Goal: Book appointment/travel/reservation

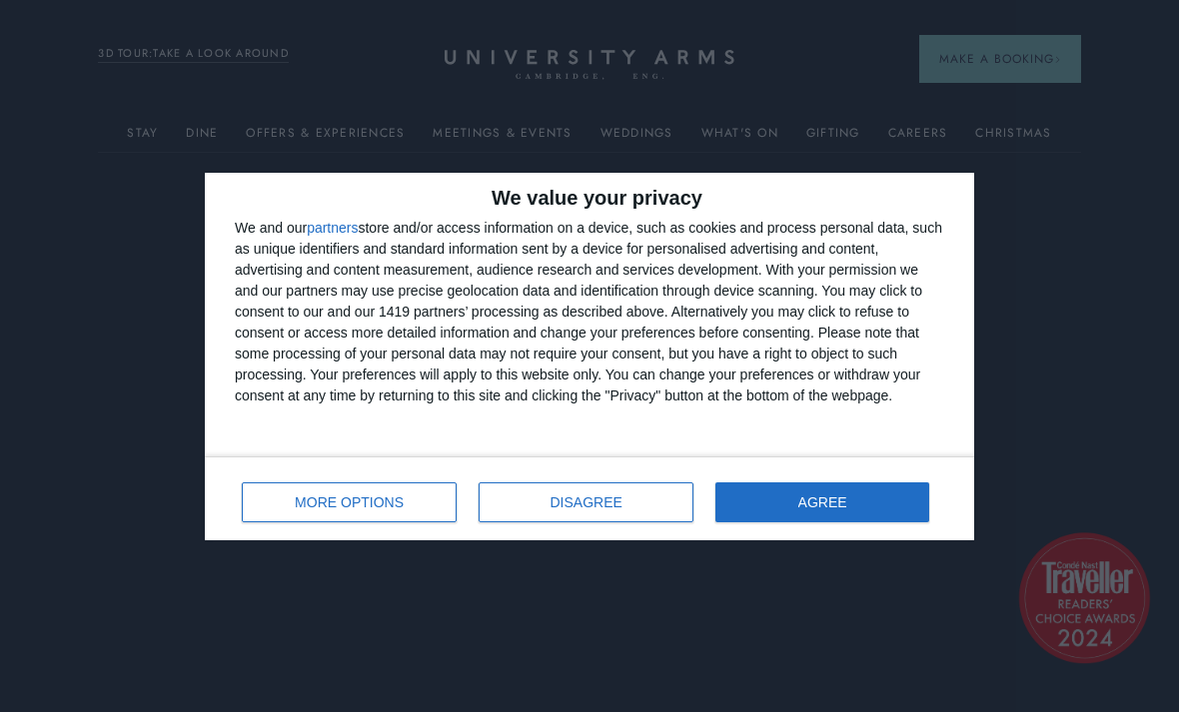
click at [802, 495] on span "AGREE" at bounding box center [822, 502] width 49 height 14
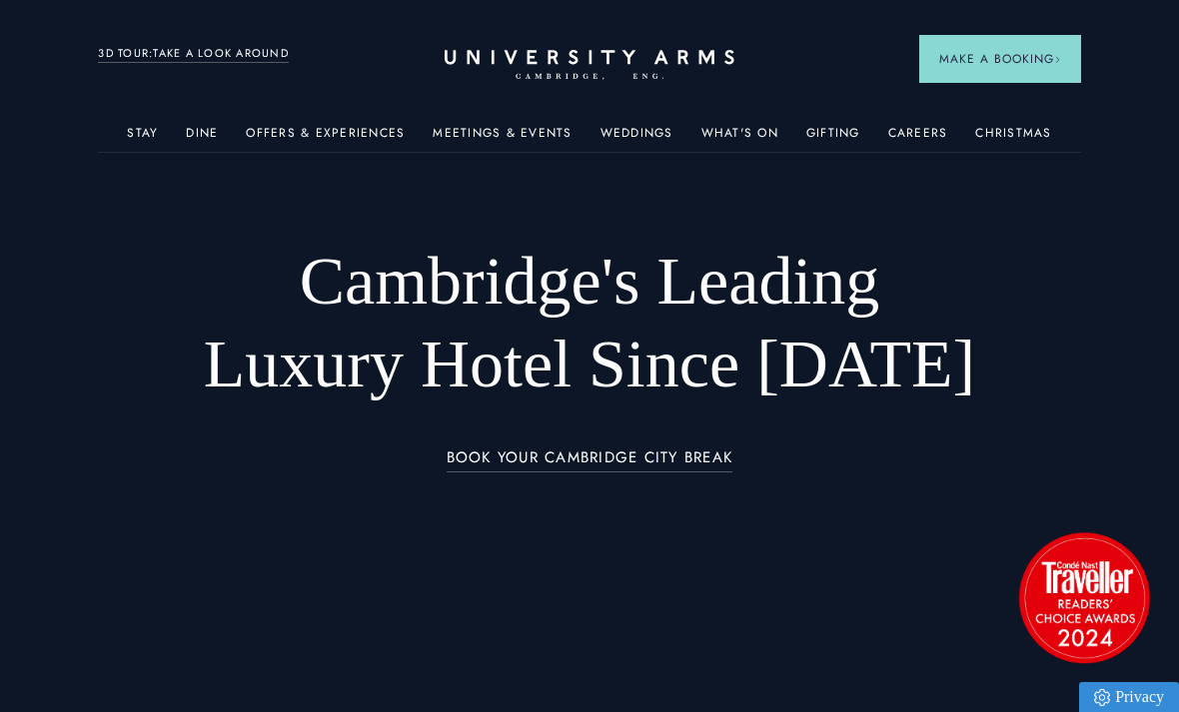
click at [822, 127] on link "Gifting" at bounding box center [833, 139] width 54 height 26
click at [313, 138] on link "Offers & Experiences" at bounding box center [325, 139] width 159 height 26
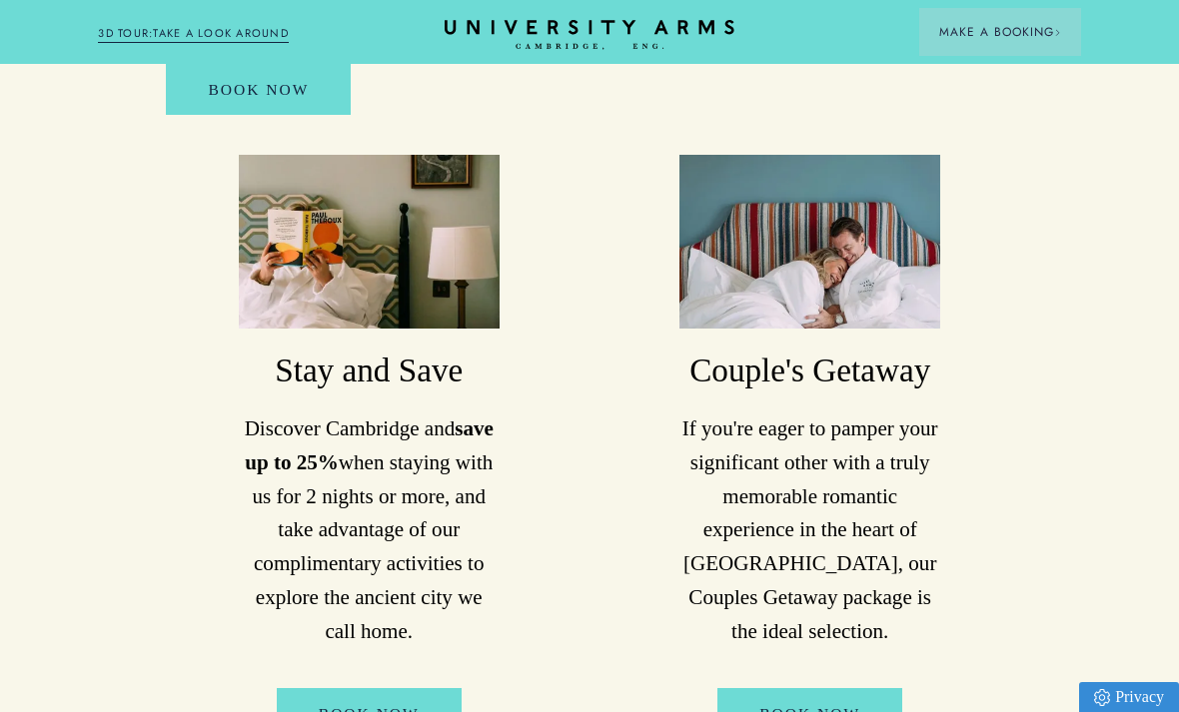
scroll to position [1080, 0]
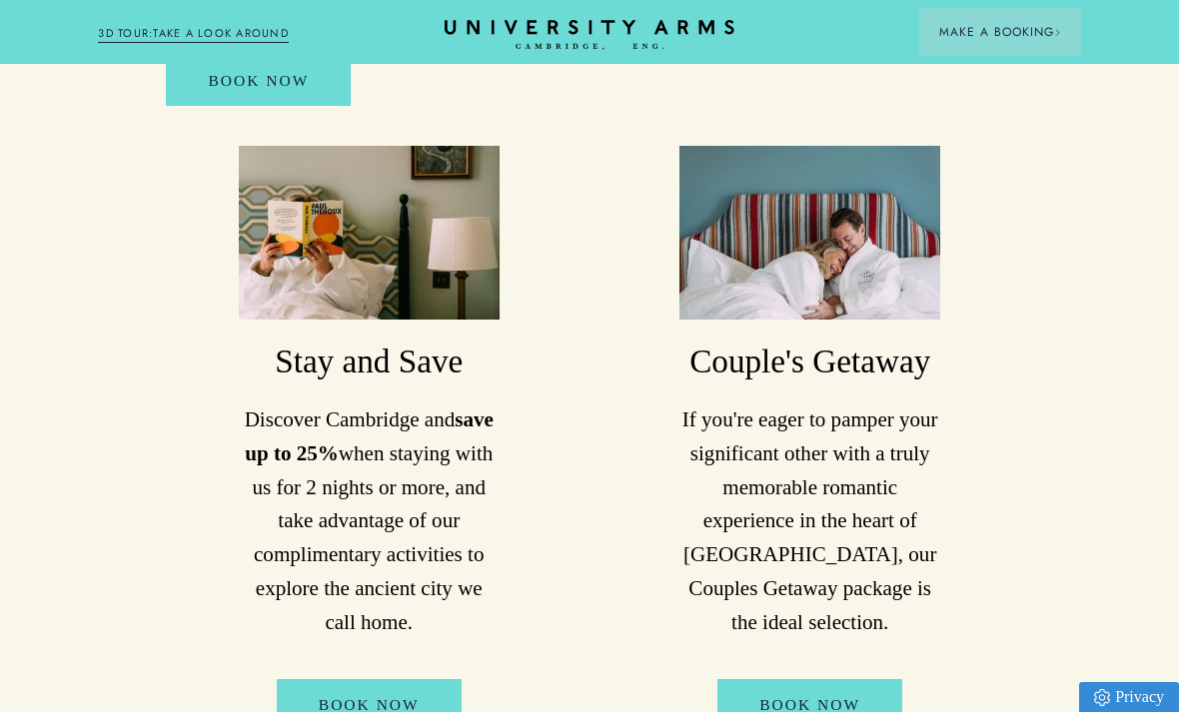
click at [820, 420] on p "If you're eager to pamper your significant other with a truly memorable romanti…" at bounding box center [809, 522] width 261 height 236
click at [841, 256] on img at bounding box center [809, 233] width 261 height 174
click at [834, 679] on link "Book Now" at bounding box center [809, 704] width 185 height 51
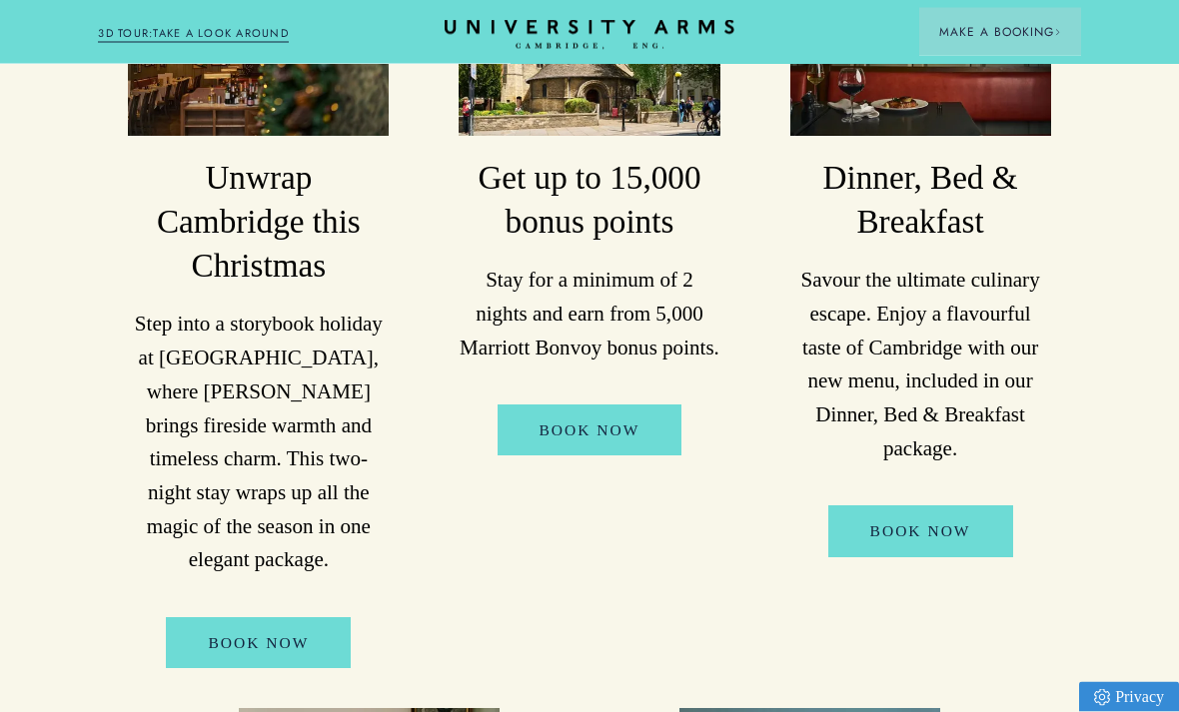
scroll to position [466, 0]
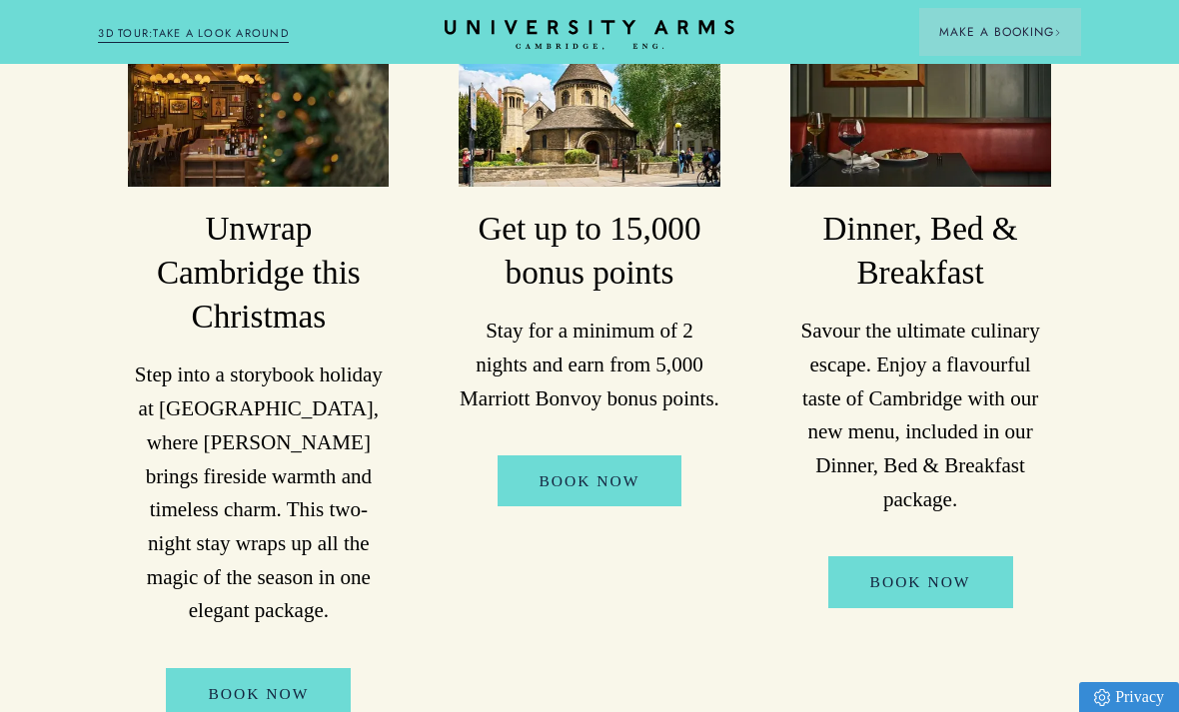
click at [967, 556] on link "Book Now" at bounding box center [920, 581] width 185 height 51
